Goal: Navigation & Orientation: Find specific page/section

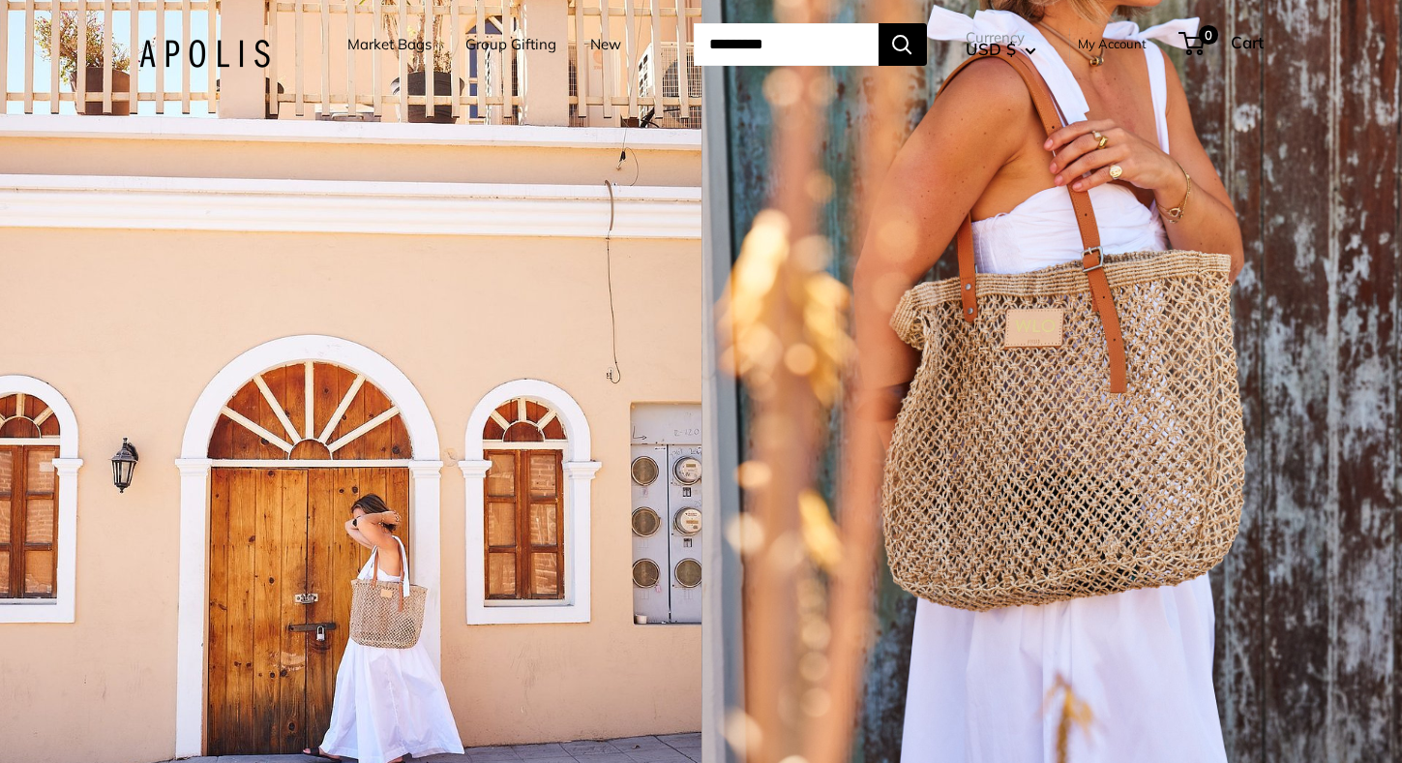
click at [404, 43] on link "Market Bags" at bounding box center [389, 44] width 84 height 16
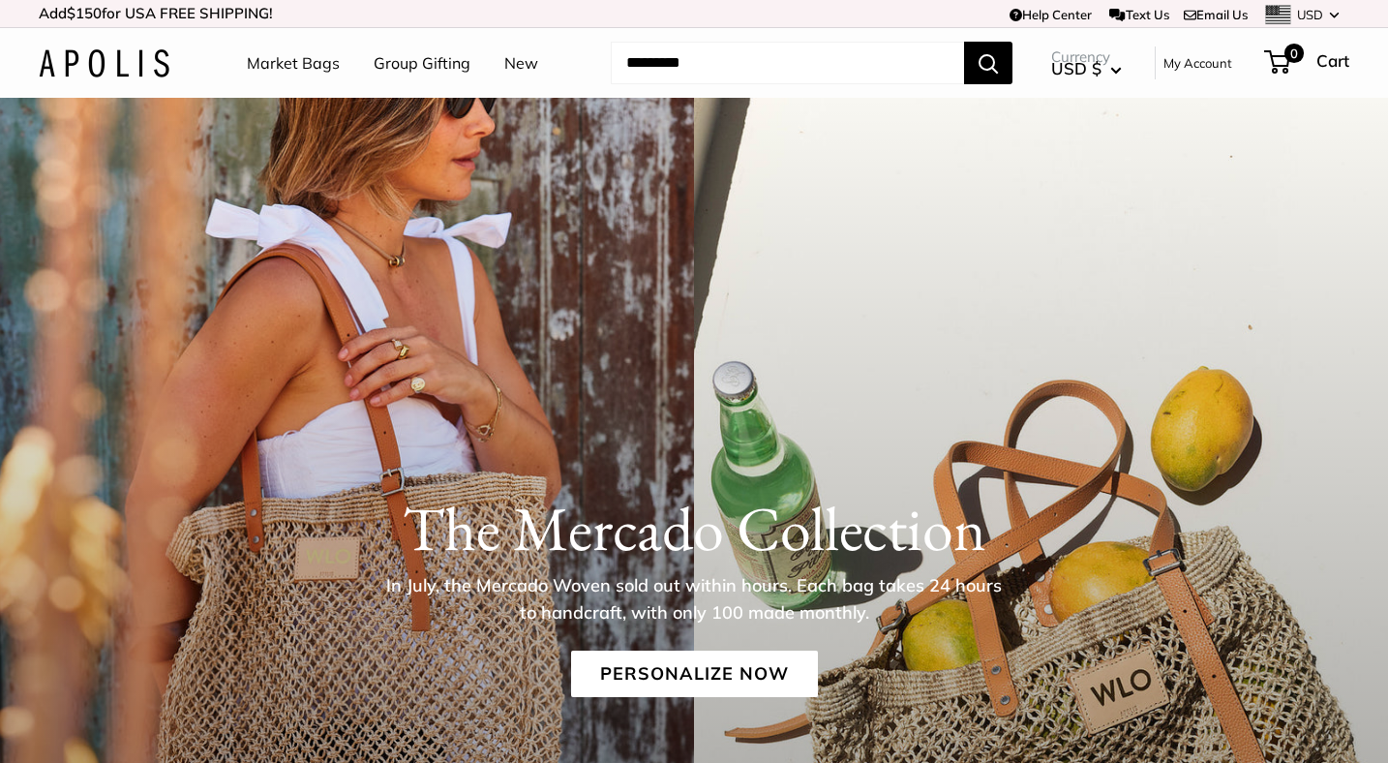
click at [315, 54] on link "Market Bags" at bounding box center [293, 62] width 93 height 17
click at [420, 58] on link "Group Gifting" at bounding box center [422, 62] width 97 height 17
